Goal: Book appointment/travel/reservation

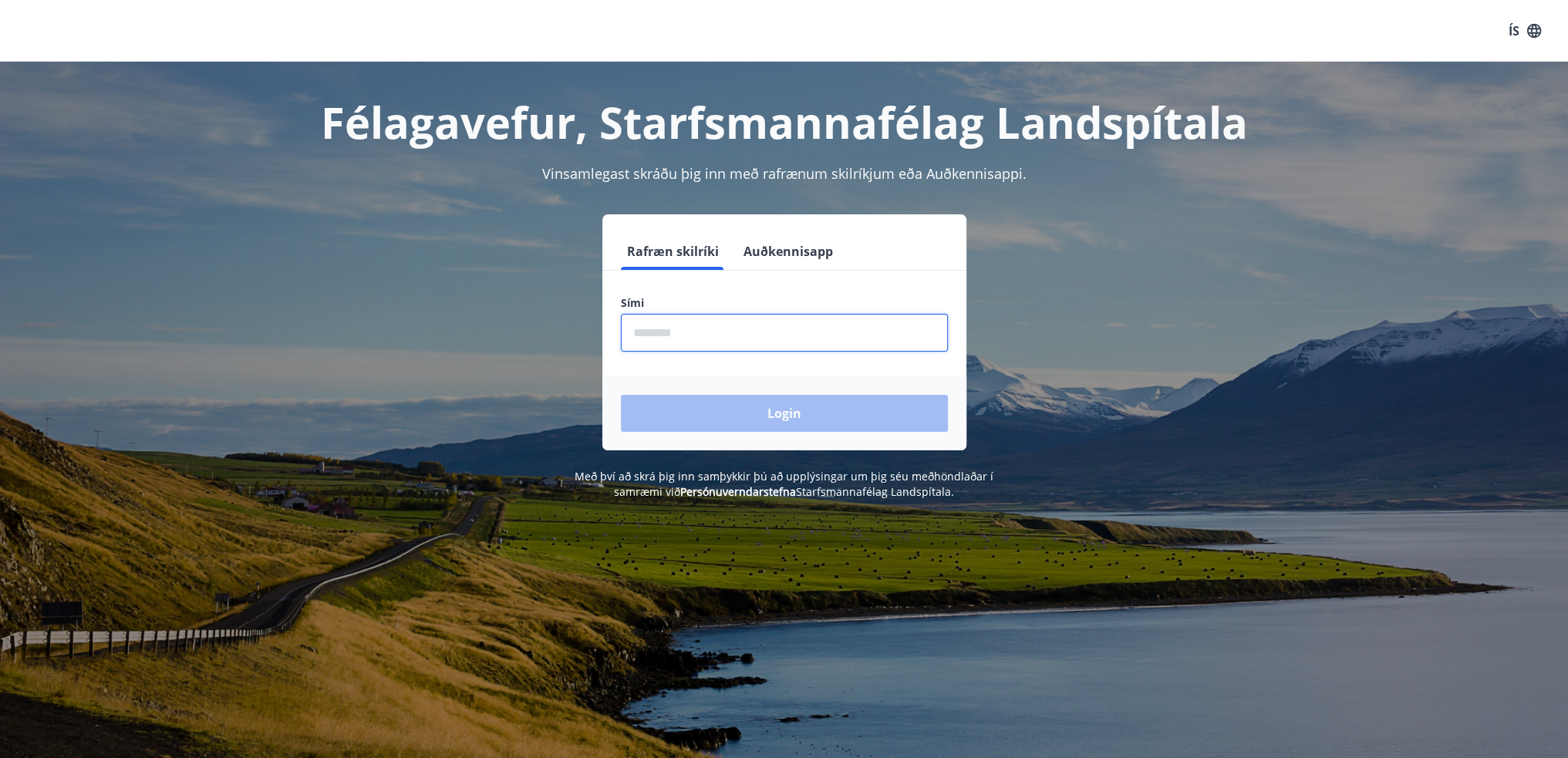
click at [685, 334] on input "phone" at bounding box center [784, 332] width 327 height 37
type input "********"
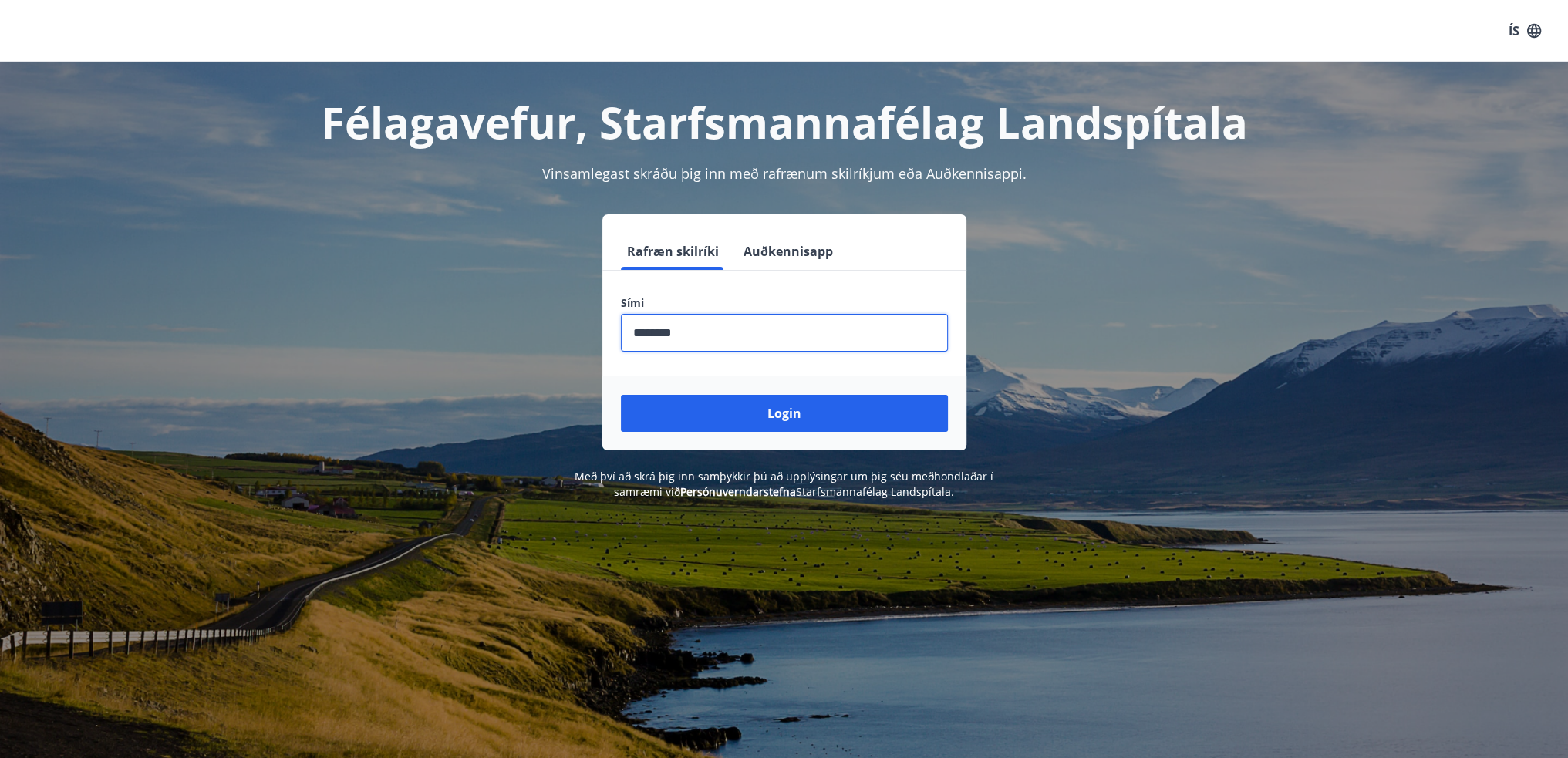
click at [750, 411] on button "Login" at bounding box center [784, 413] width 327 height 37
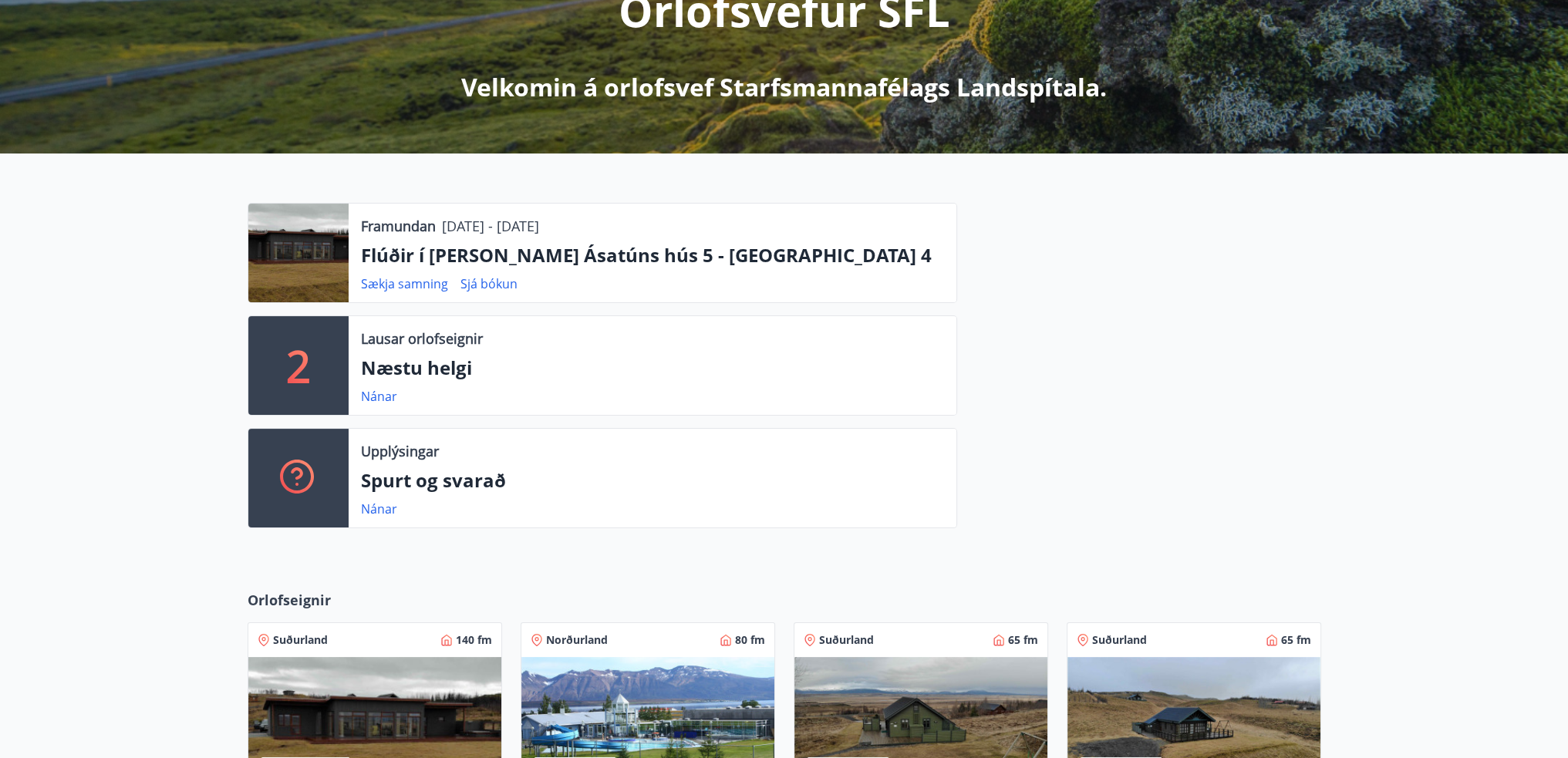
scroll to position [540, 0]
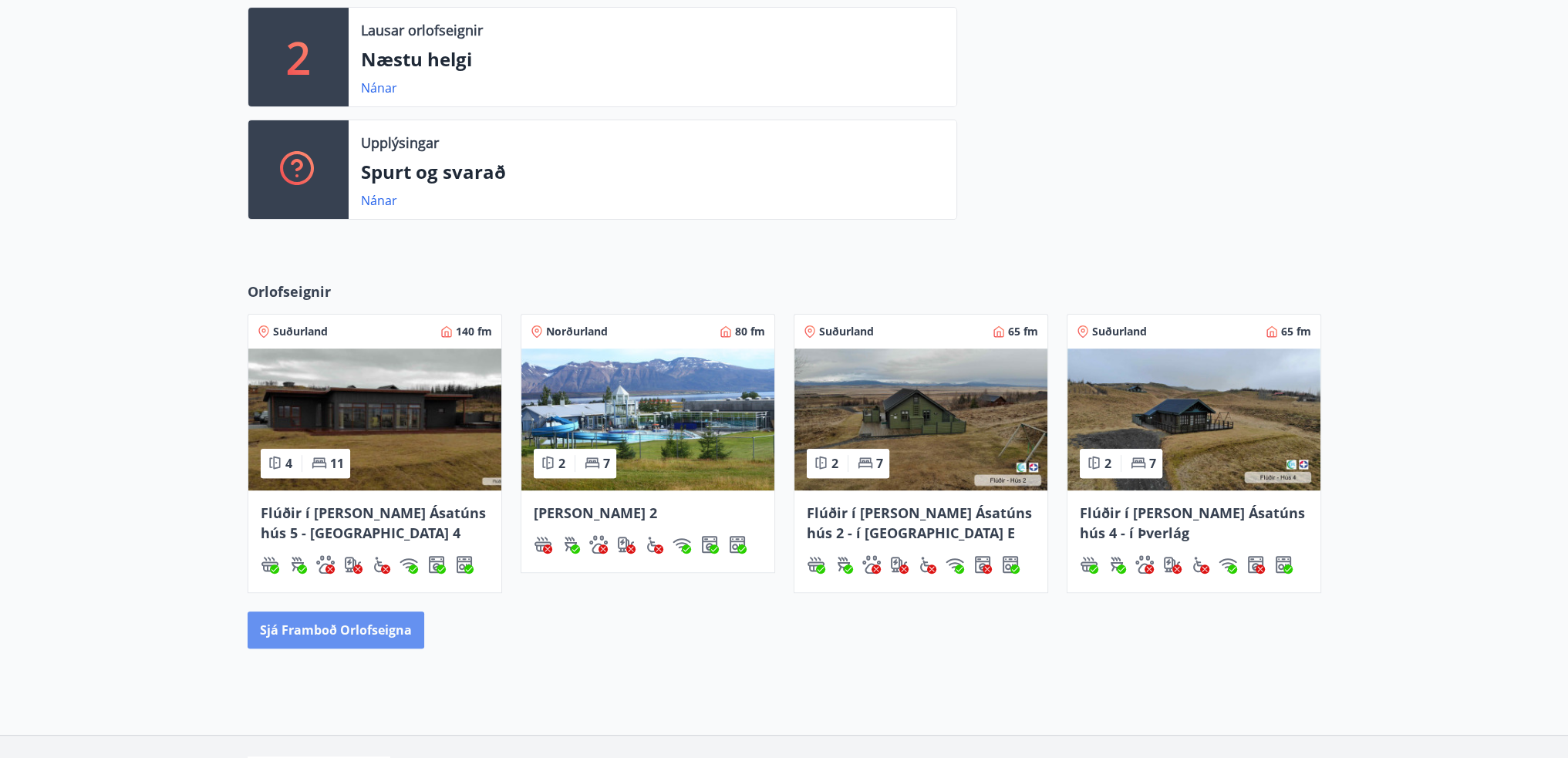
click at [340, 627] on button "Sjá framboð orlofseigna" at bounding box center [336, 629] width 177 height 37
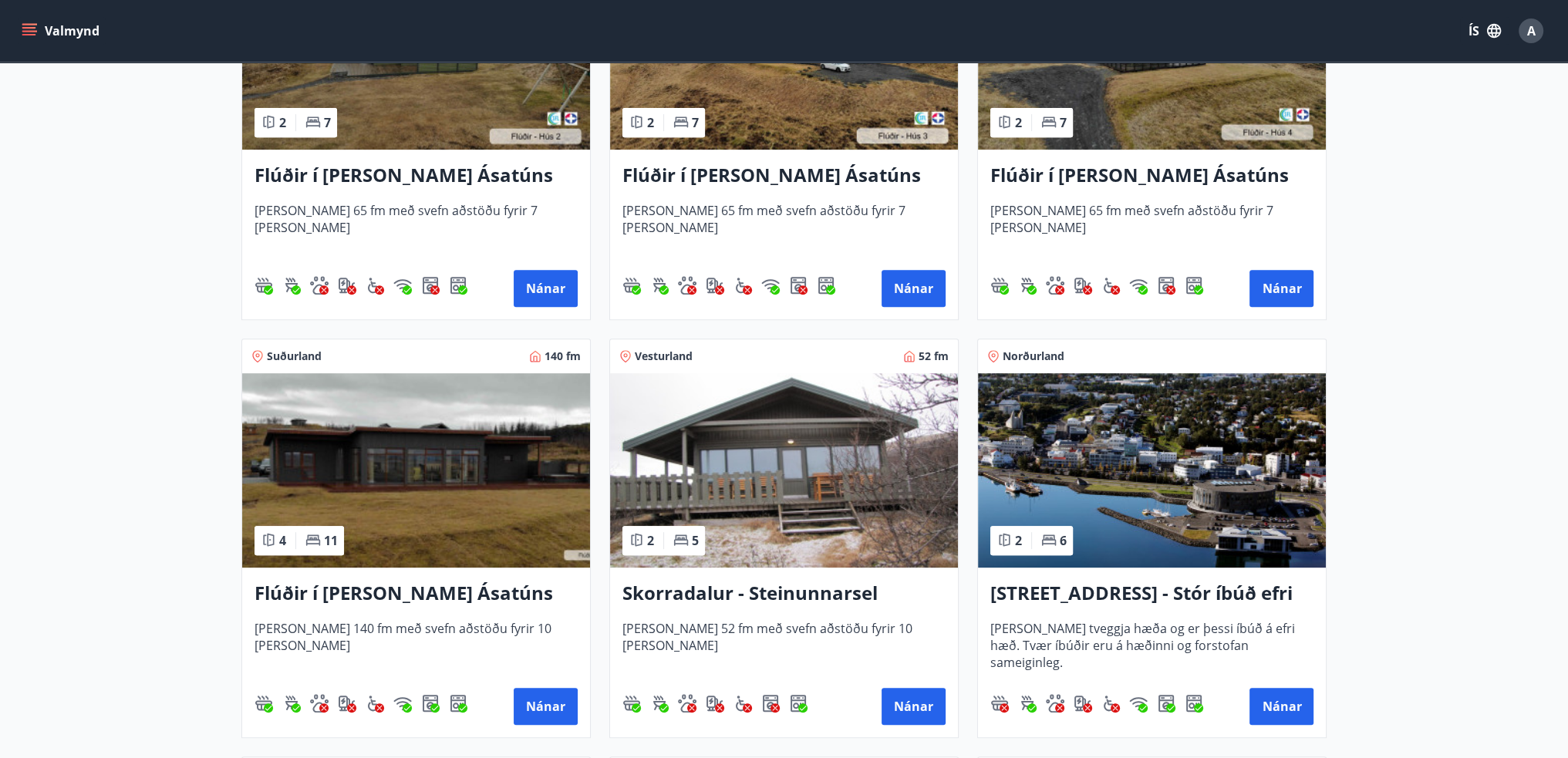
scroll to position [1002, 0]
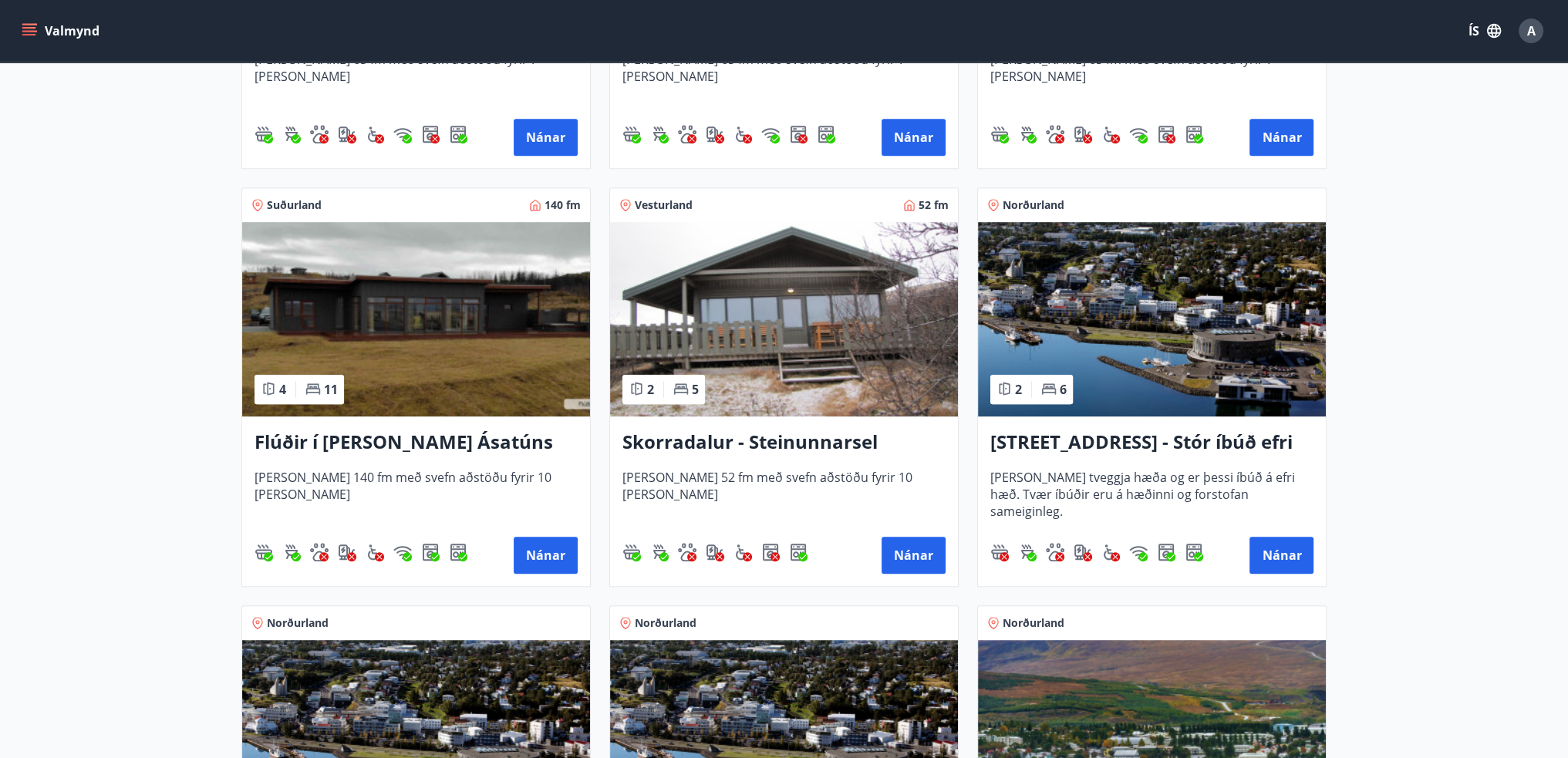
click at [380, 477] on span "Húsið er 140 fm með svefn aðstöðu fyrir 10 manns" at bounding box center [416, 494] width 323 height 51
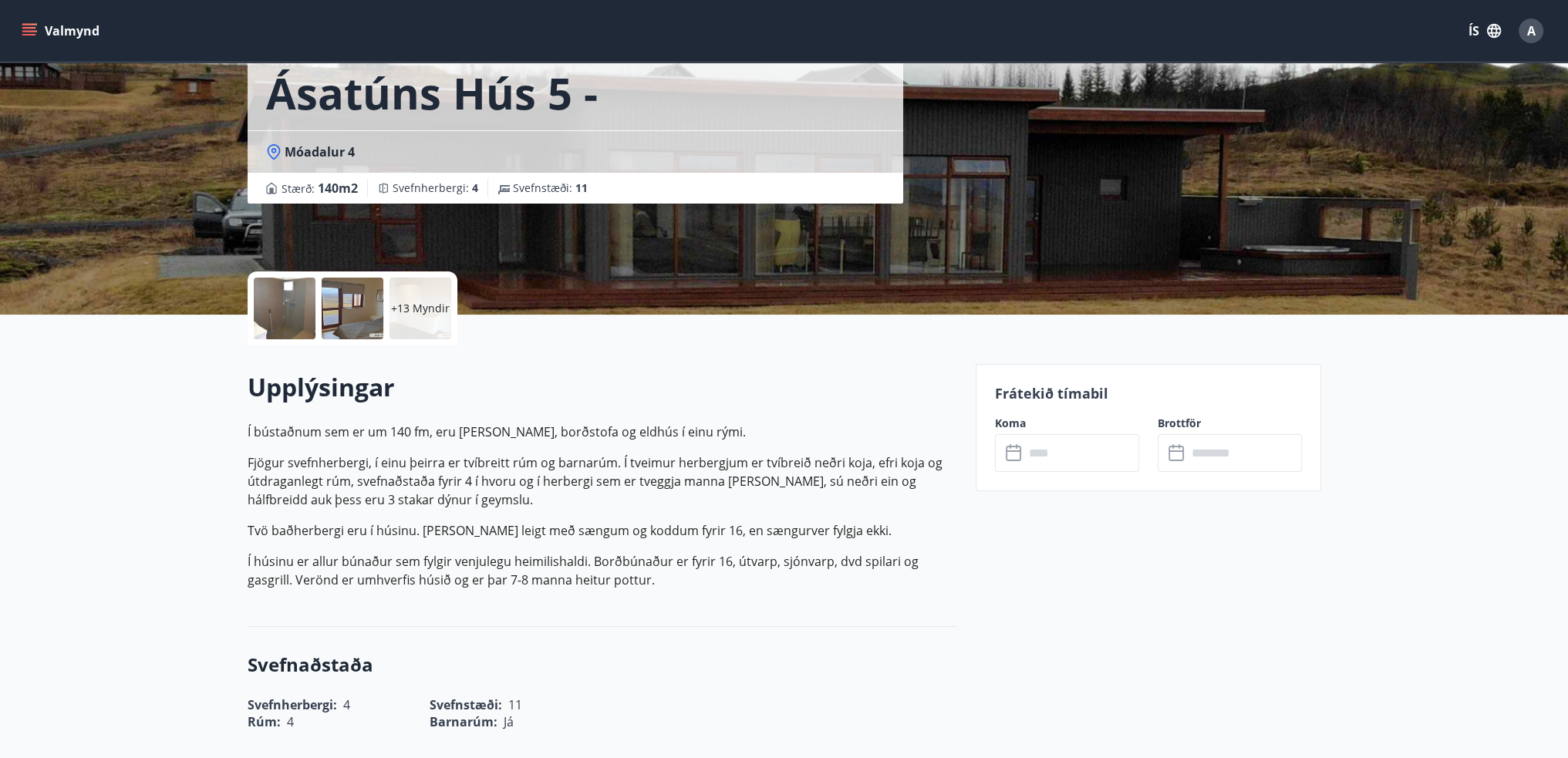
scroll to position [77, 0]
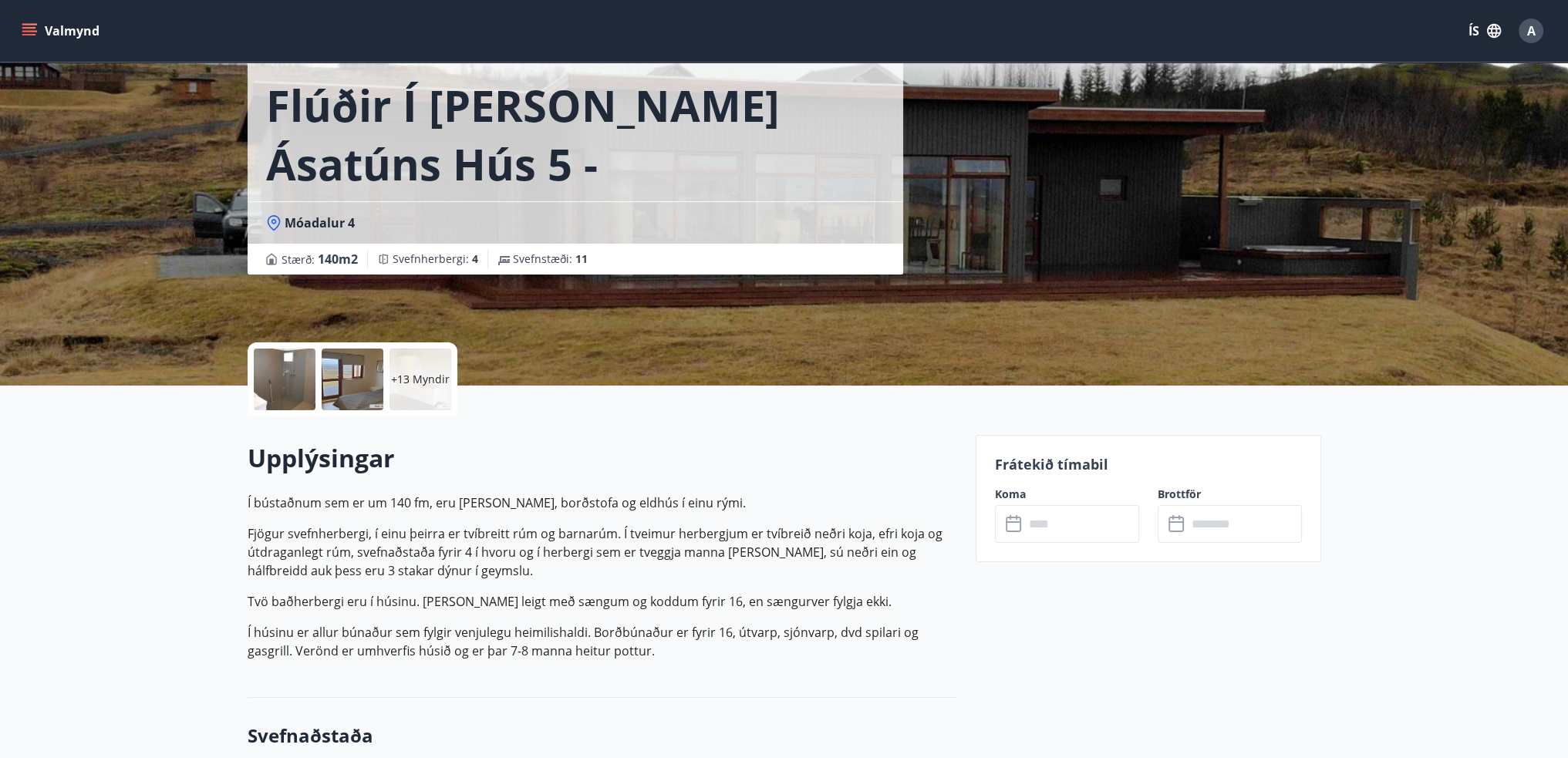
click at [1053, 527] on input "text" at bounding box center [1082, 524] width 115 height 37
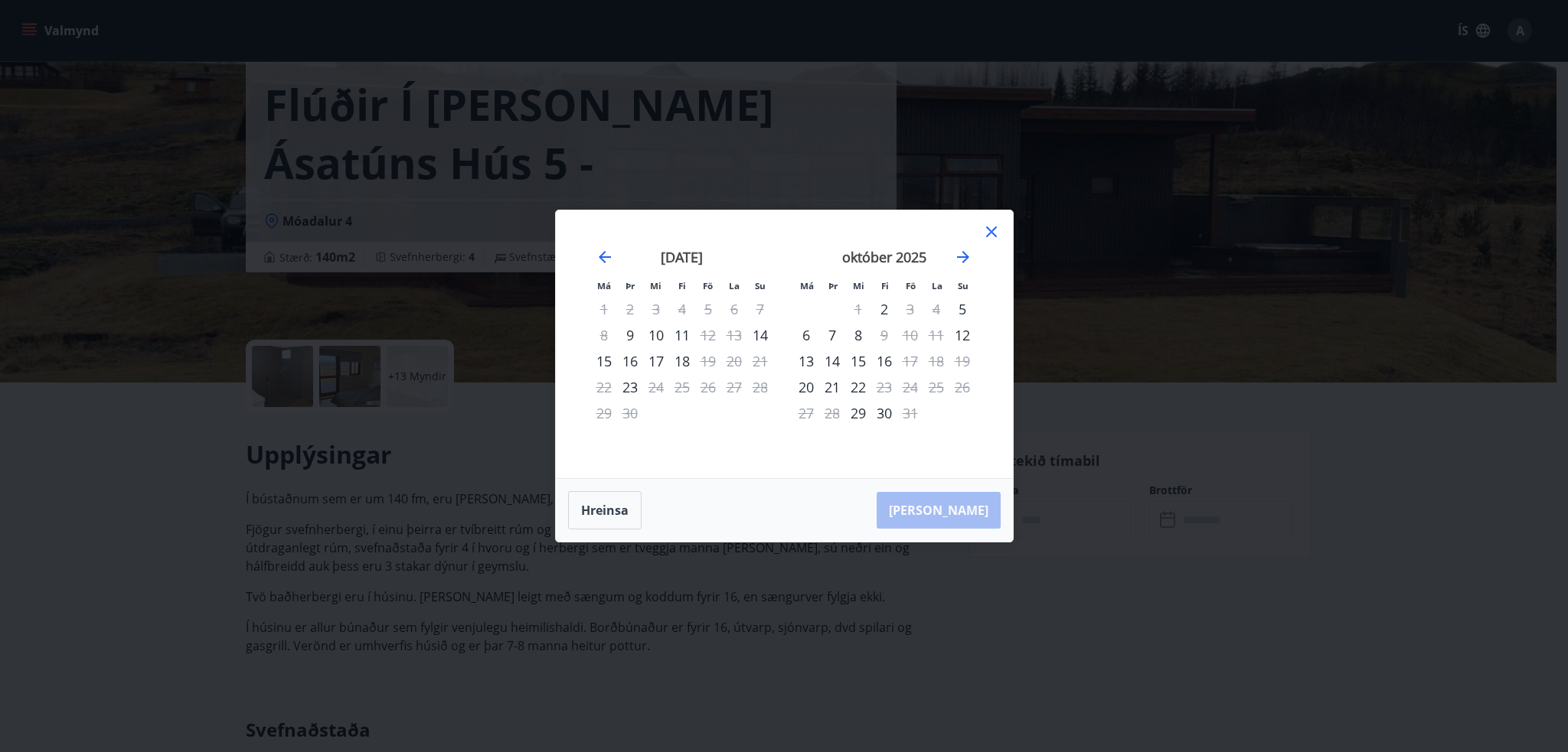
click at [993, 237] on icon at bounding box center [991, 232] width 19 height 19
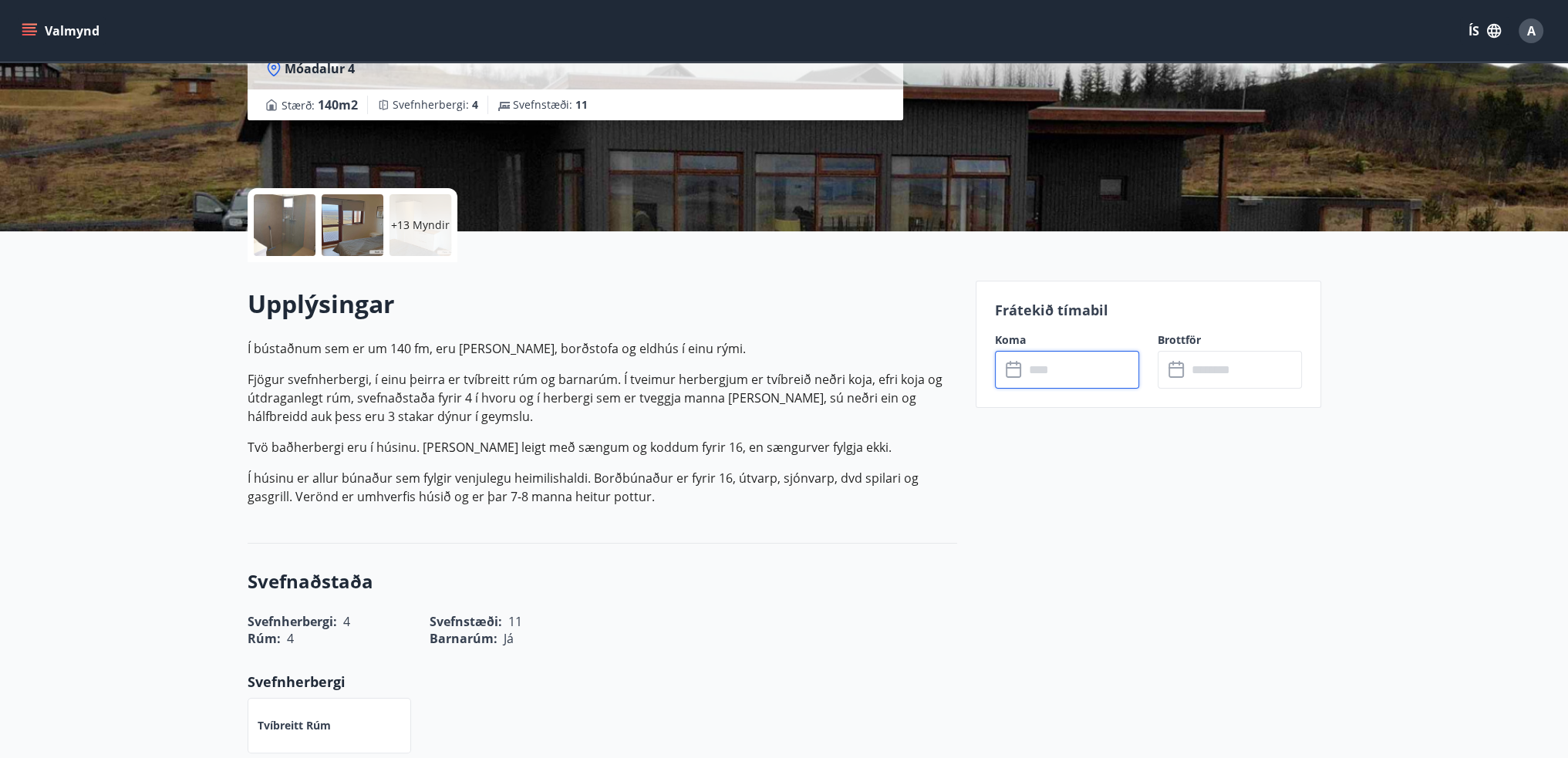
scroll to position [0, 0]
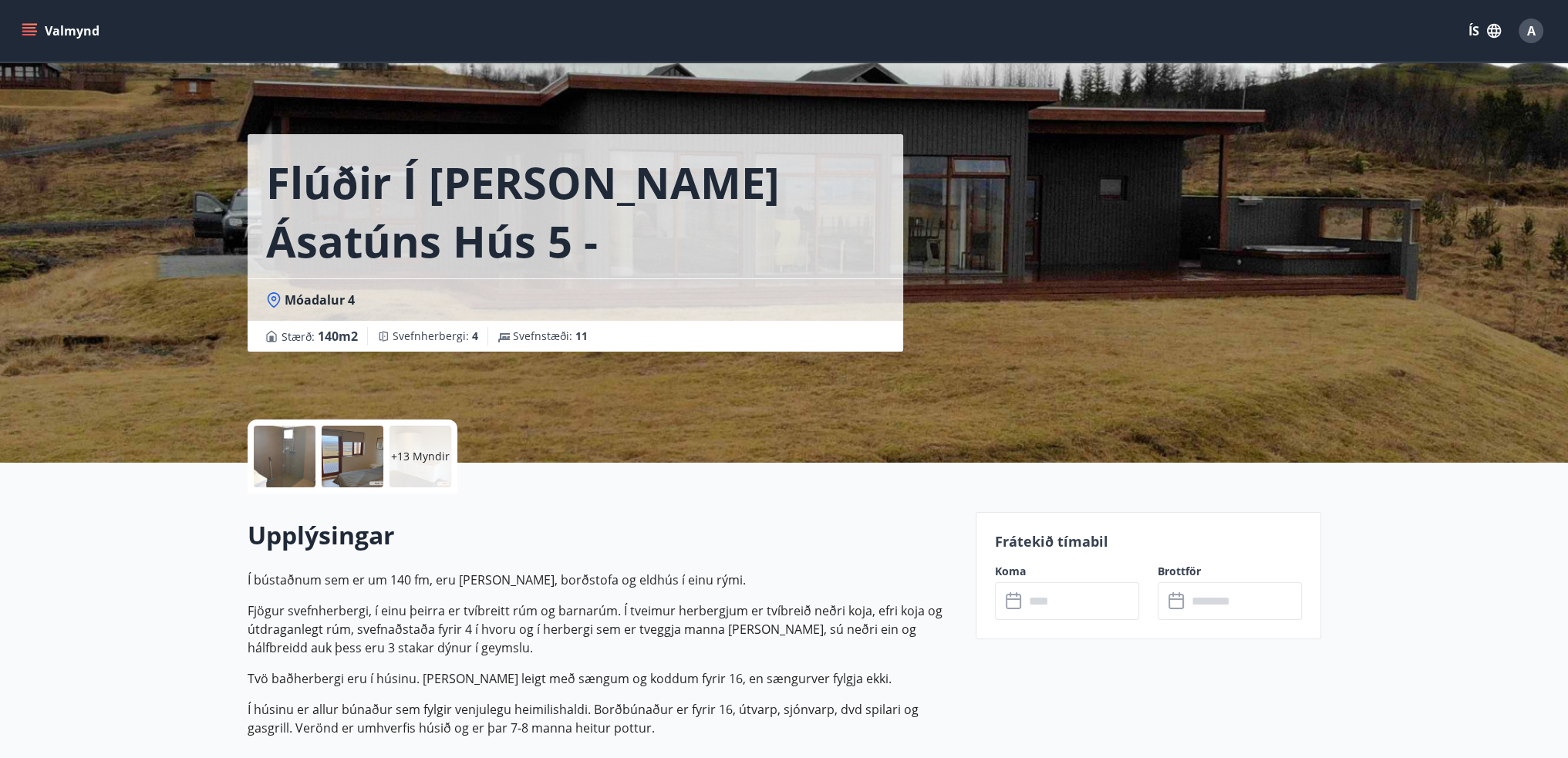
click at [1241, 309] on div "Flúðir í landi Ásatúns hús 5 - Móadalur 4 Móadalur 4 Stærð : 140 m2 Svefnherber…" at bounding box center [784, 231] width 1074 height 462
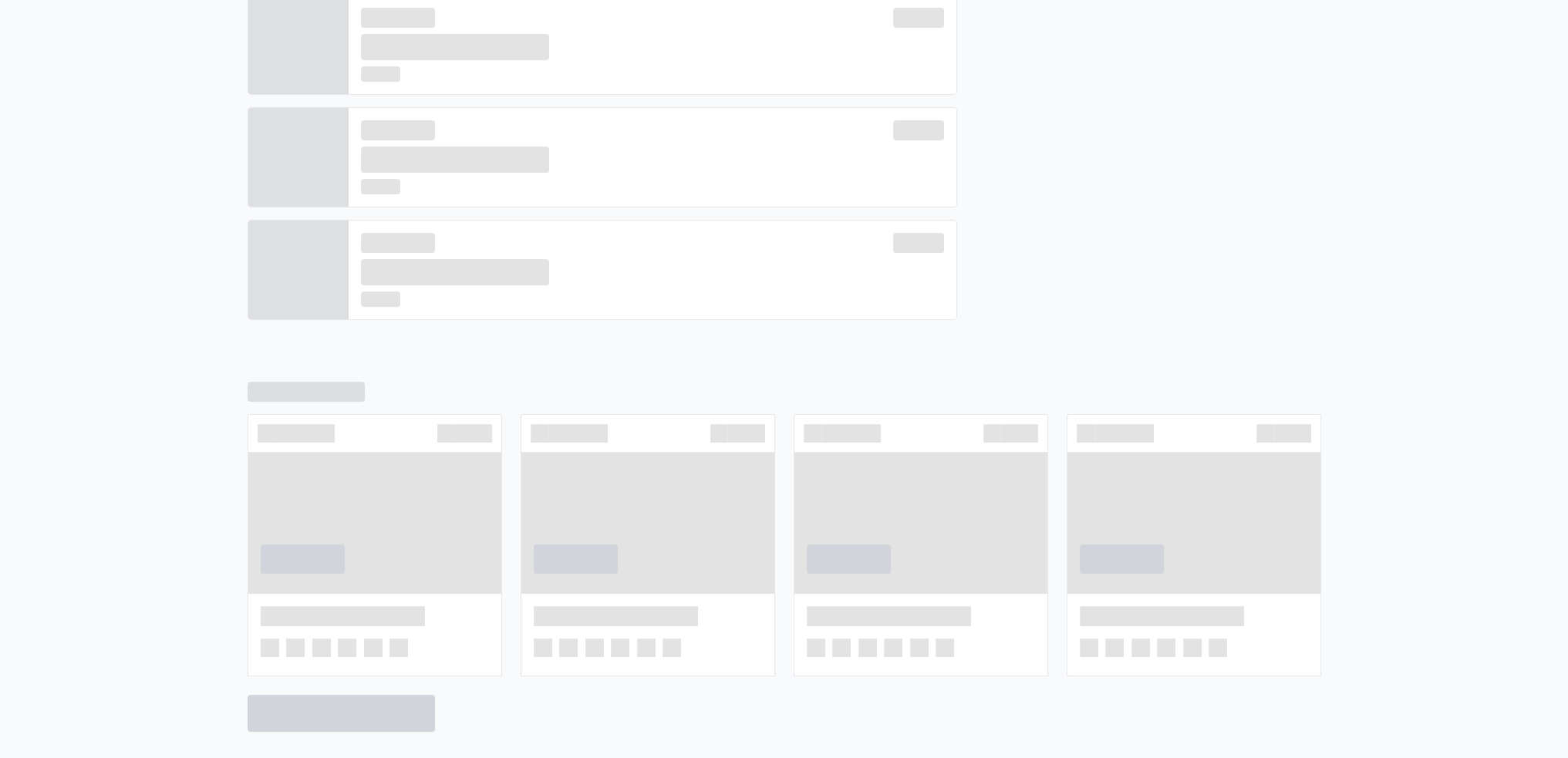
scroll to position [552, 0]
